Goal: Information Seeking & Learning: Learn about a topic

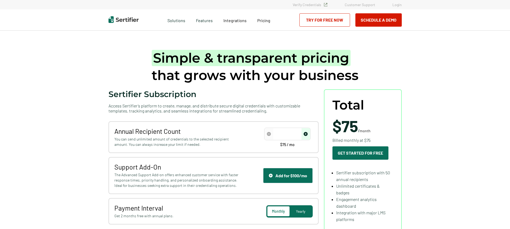
type input "50"
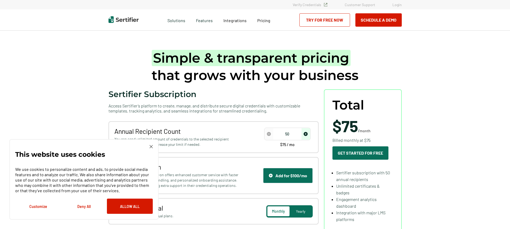
click at [152, 147] on img at bounding box center [150, 146] width 3 height 3
